Goal: Understand process/instructions: Learn about a topic

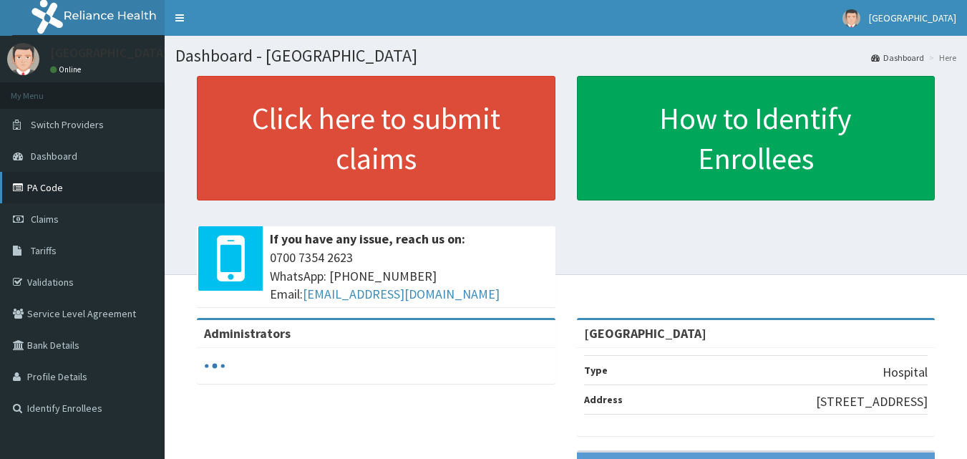
click at [49, 185] on link "PA Code" at bounding box center [82, 187] width 165 height 31
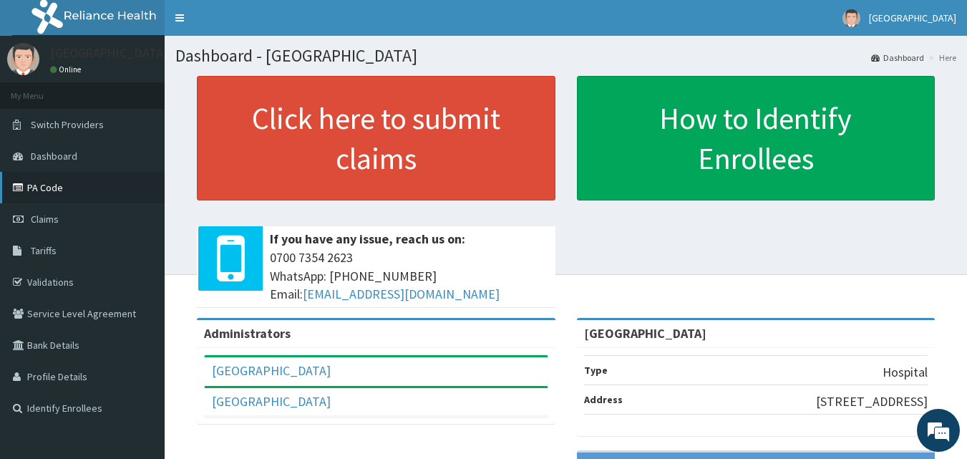
click at [47, 187] on link "PA Code" at bounding box center [82, 187] width 165 height 31
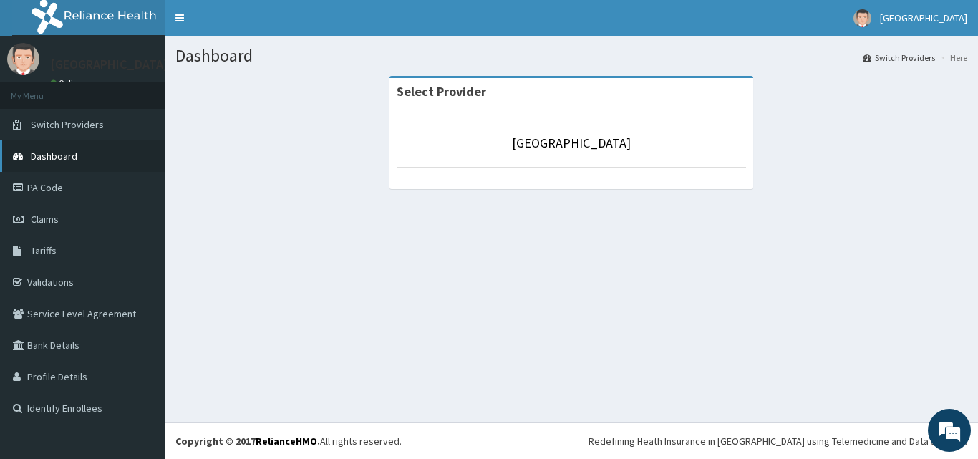
click at [56, 152] on span "Dashboard" at bounding box center [54, 156] width 47 height 13
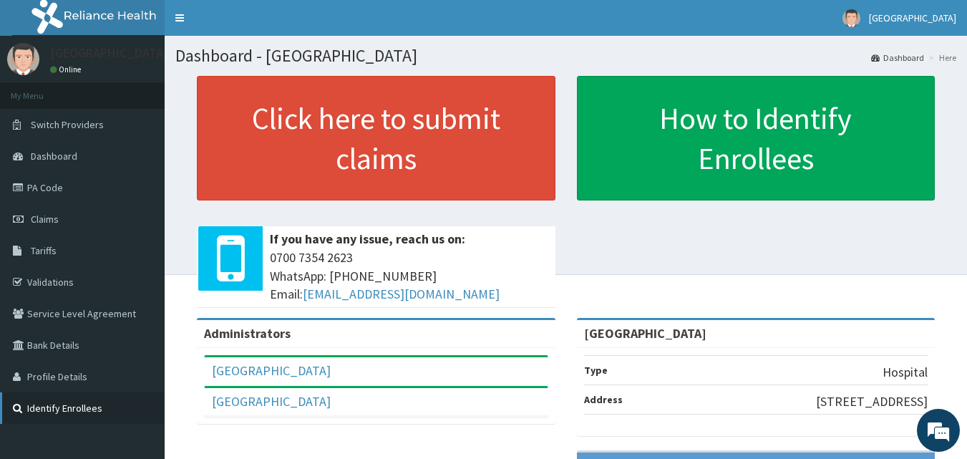
click at [56, 410] on link "Identify Enrollees" at bounding box center [82, 407] width 165 height 31
click at [176, 19] on link "Toggle navigation" at bounding box center [180, 18] width 30 height 36
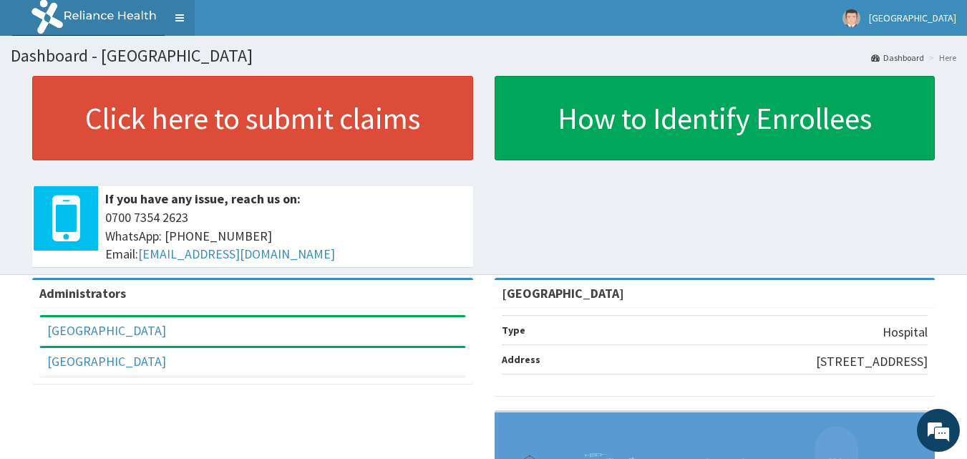
click at [176, 19] on link "Toggle navigation" at bounding box center [180, 18] width 30 height 36
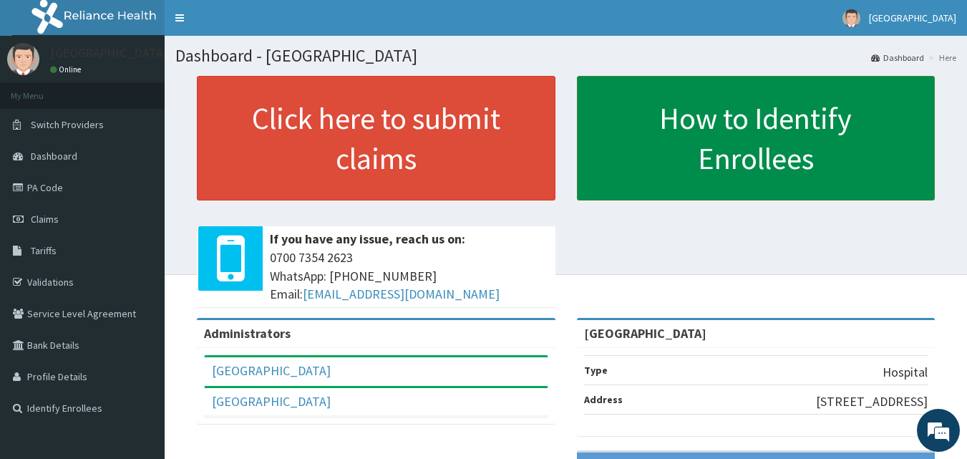
click at [787, 139] on link "How to Identify Enrollees" at bounding box center [756, 138] width 359 height 125
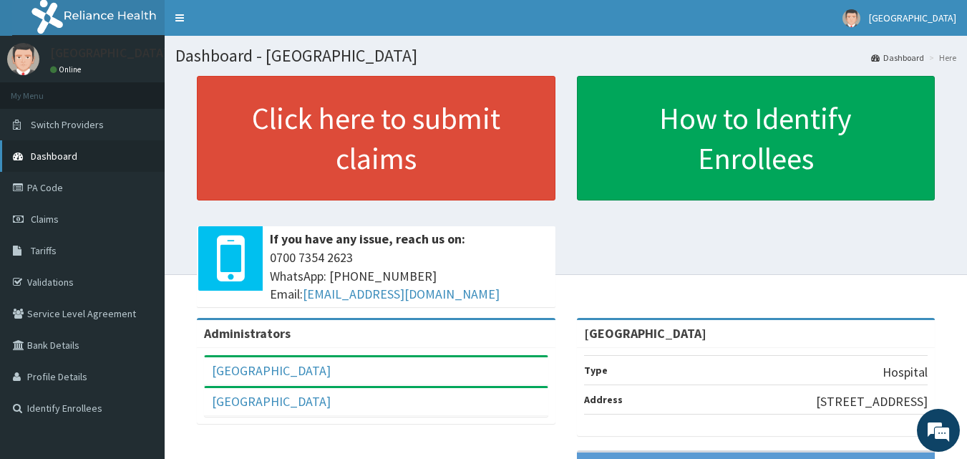
click at [67, 155] on span "Dashboard" at bounding box center [54, 156] width 47 height 13
click at [281, 312] on div "Click here to submit claims If you have any issue, reach us on: 0700 7354 2623 …" at bounding box center [376, 197] width 380 height 242
click at [644, 325] on strong "[GEOGRAPHIC_DATA]" at bounding box center [645, 333] width 122 height 16
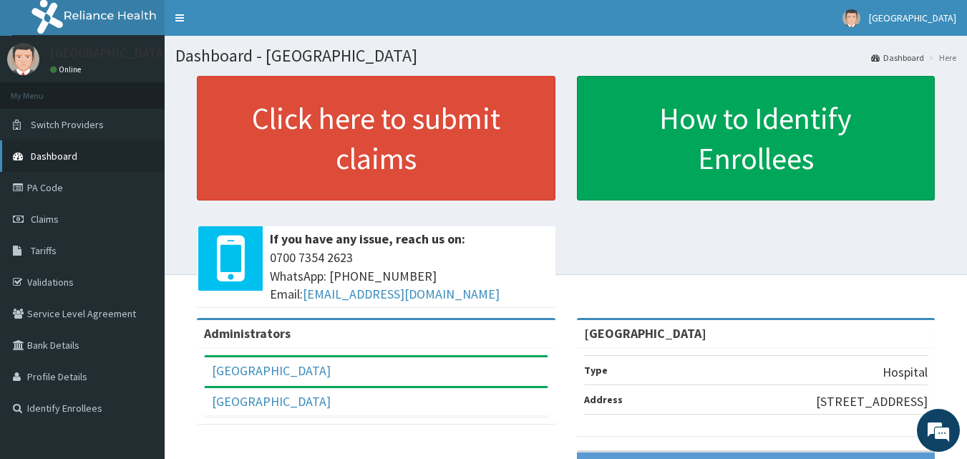
click at [49, 152] on span "Dashboard" at bounding box center [54, 156] width 47 height 13
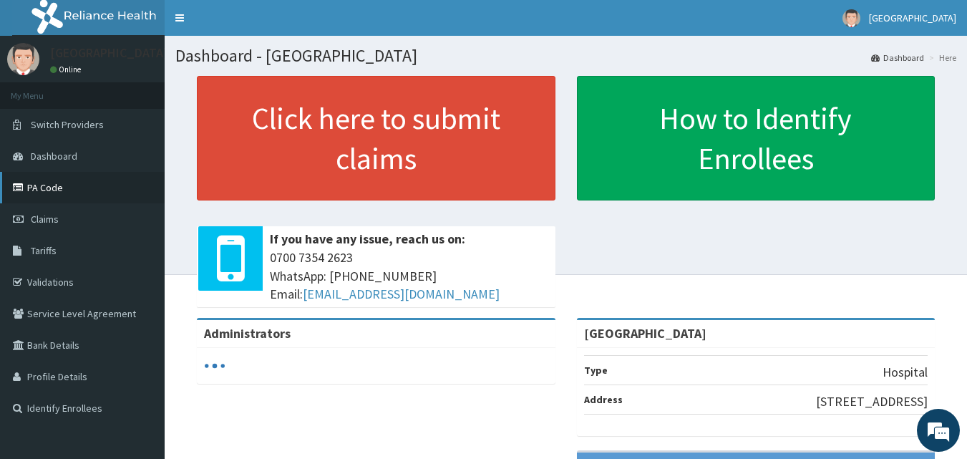
click at [51, 190] on link "PA Code" at bounding box center [82, 187] width 165 height 31
